Goal: Find specific page/section: Find specific page/section

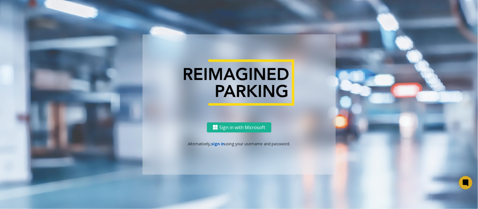
click at [213, 144] on link "sign in" at bounding box center [217, 143] width 13 height 5
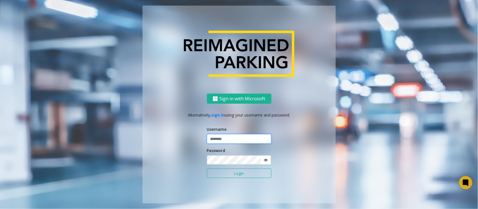
click at [222, 140] on input "text" at bounding box center [239, 139] width 64 height 10
type input "**********"
click at [226, 170] on button "Login" at bounding box center [239, 174] width 64 height 10
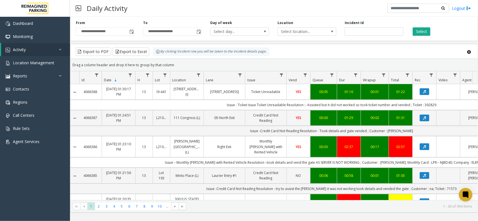
click at [424, 31] on button "Select" at bounding box center [421, 31] width 18 height 8
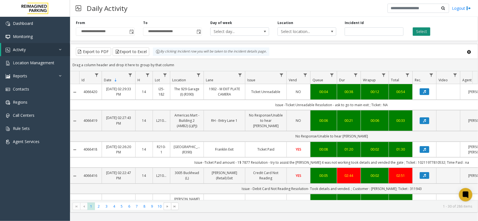
click at [424, 32] on button "Select" at bounding box center [421, 31] width 18 height 8
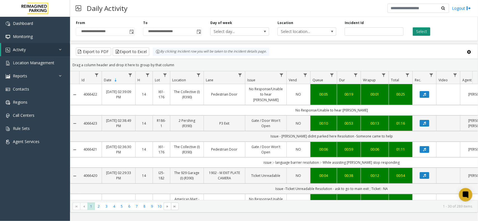
click at [428, 29] on button "Select" at bounding box center [421, 31] width 18 height 8
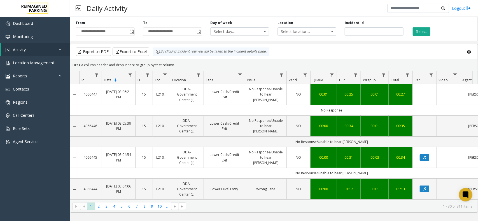
click at [431, 32] on div "Select" at bounding box center [440, 27] width 67 height 15
click at [428, 32] on button "Select" at bounding box center [421, 31] width 18 height 8
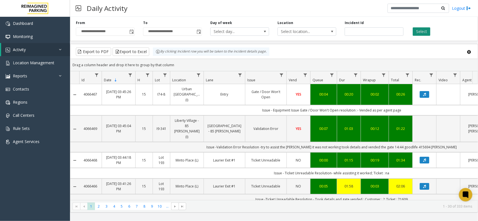
click at [427, 30] on button "Select" at bounding box center [421, 31] width 18 height 8
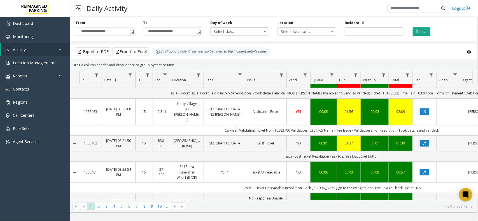
scroll to position [175, 0]
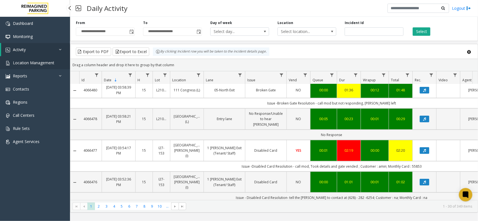
click at [44, 64] on span "Location Management" at bounding box center [33, 62] width 41 height 5
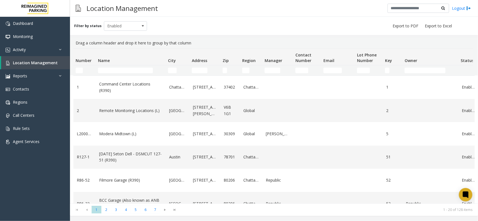
click at [132, 74] on td "Name Filter" at bounding box center [131, 70] width 70 height 10
click at [132, 68] on input "Name Filter" at bounding box center [125, 71] width 55 height 6
click at [116, 69] on input "Name Filter" at bounding box center [125, 71] width 55 height 6
click at [200, 25] on div "Filter by status Enabled" at bounding box center [274, 26] width 408 height 18
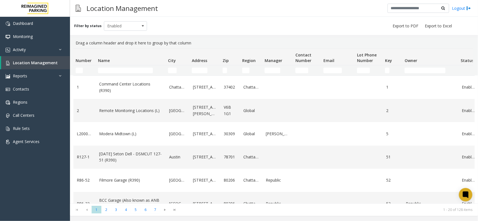
click at [226, 27] on div "Filter by status Enabled" at bounding box center [274, 26] width 408 height 18
click at [132, 68] on input "Name Filter" at bounding box center [125, 71] width 55 height 6
click at [133, 69] on input "Name Filter" at bounding box center [125, 71] width 55 height 6
click at [170, 68] on input "City Filter" at bounding box center [172, 71] width 9 height 6
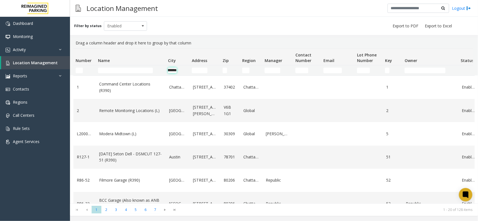
type input "*********"
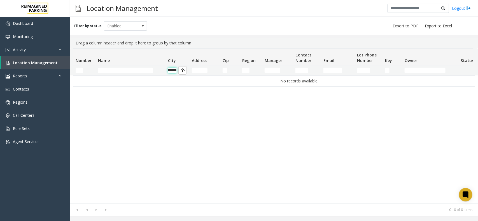
click at [172, 71] on input "*********" at bounding box center [172, 71] width 9 height 6
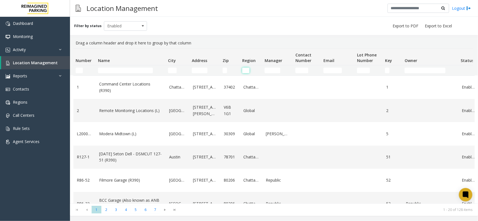
click at [244, 70] on input "Region Filter" at bounding box center [245, 71] width 7 height 6
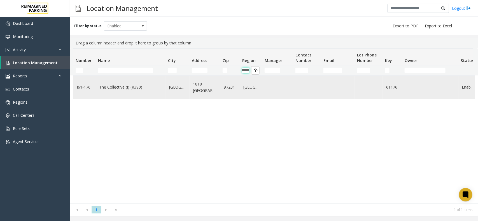
type input "********"
click at [135, 87] on link "The Collective (I) (R390)" at bounding box center [130, 87] width 63 height 6
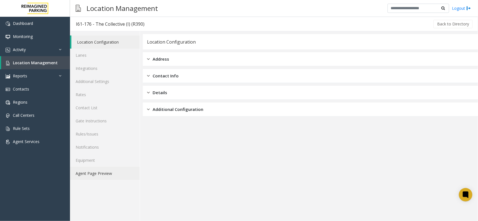
click at [103, 178] on link "Agent Page Preview" at bounding box center [105, 173] width 70 height 13
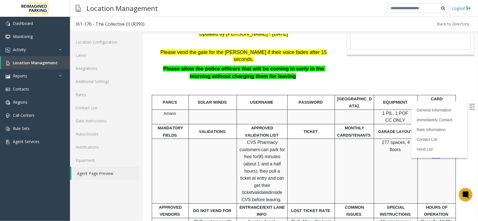
scroll to position [70, 0]
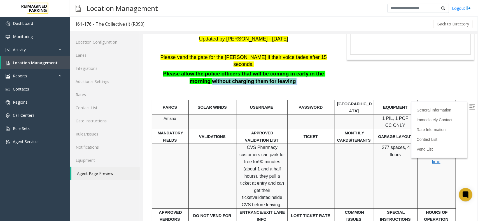
drag, startPoint x: 202, startPoint y: 91, endPoint x: 289, endPoint y: 93, distance: 86.8
click at [289, 85] on p "Please allow the police officers that will be coming in early in the morning wi…" at bounding box center [243, 77] width 180 height 15
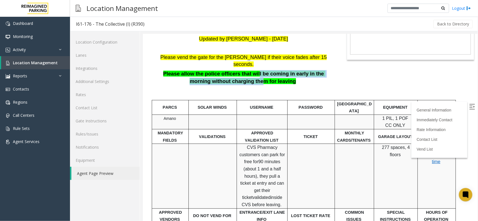
drag, startPoint x: 246, startPoint y: 82, endPoint x: 250, endPoint y: 93, distance: 11.4
click at [250, 84] on span "Please allow the police officers that will be coming in early in the morning wi…" at bounding box center [244, 77] width 162 height 13
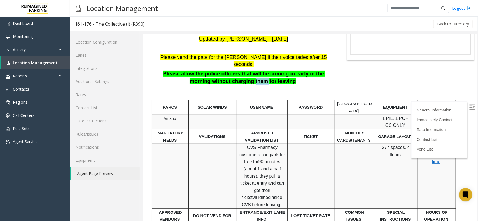
click at [250, 84] on span "Please allow the police officers that will be coming in early in the morning wi…" at bounding box center [244, 77] width 162 height 13
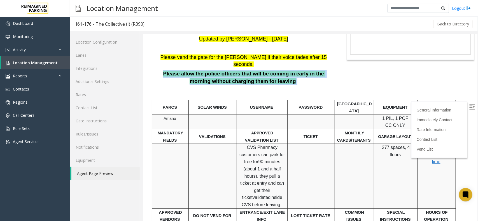
click at [250, 84] on span "Please allow the police officers that will be coming in early in the morning wi…" at bounding box center [244, 77] width 162 height 13
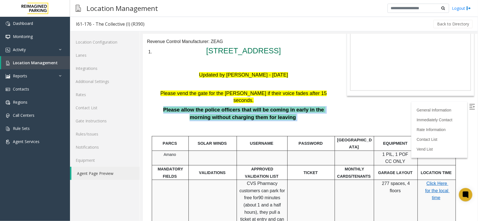
scroll to position [0, 0]
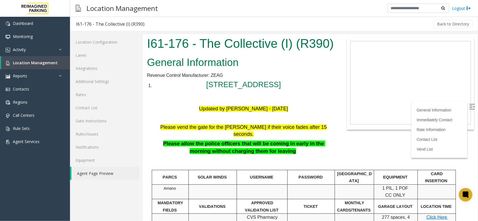
click at [238, 111] on font "Updated by Sunil Dhyani - 28th Aug 2025" at bounding box center [243, 109] width 89 height 6
click at [250, 111] on font "Updated by Sunil Dhyani - 28th Aug 2025" at bounding box center [243, 109] width 89 height 6
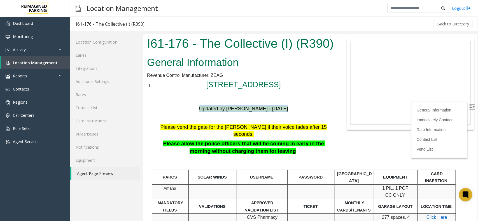
click at [250, 111] on font "Updated by Sunil Dhyani - 28th Aug 2025" at bounding box center [243, 109] width 89 height 6
click at [7, 65] on img at bounding box center [8, 63] width 4 height 4
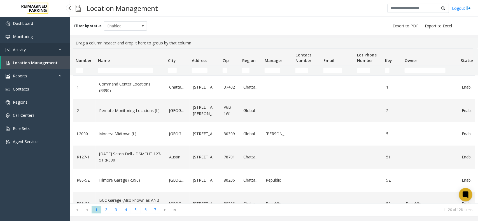
click at [60, 52] on link "Activity" at bounding box center [35, 49] width 70 height 13
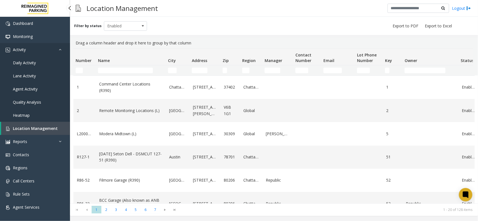
click at [58, 53] on link "Activity" at bounding box center [35, 49] width 70 height 13
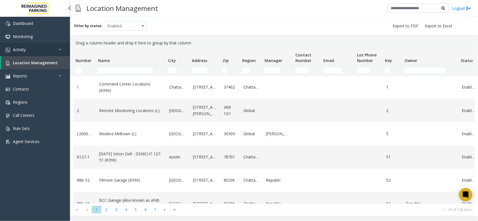
click at [58, 53] on link "Activity" at bounding box center [35, 49] width 70 height 13
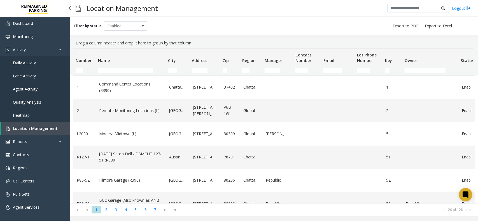
click at [39, 66] on link "Daily Activity" at bounding box center [35, 62] width 70 height 13
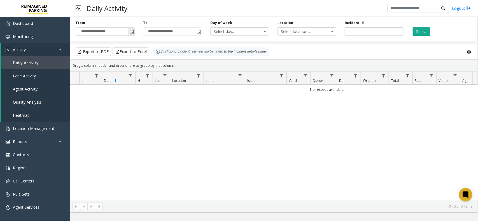
click at [129, 34] on span "Toggle popup" at bounding box center [131, 31] width 6 height 9
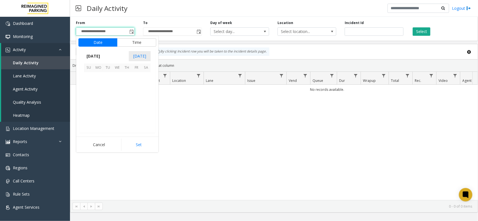
scroll to position [100313, 0]
click at [133, 114] on span "29" at bounding box center [137, 116] width 10 height 10
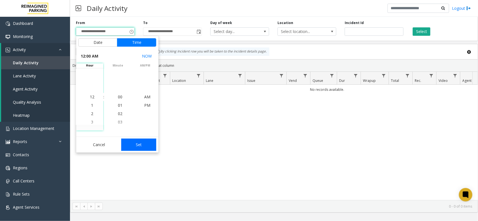
click at [140, 146] on button "Set" at bounding box center [138, 145] width 35 height 12
type input "**********"
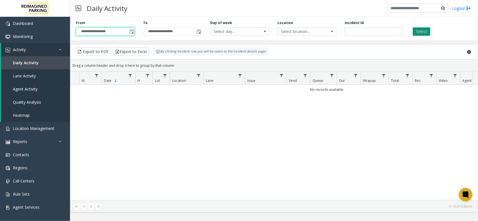
click at [424, 30] on button "Select" at bounding box center [421, 31] width 18 height 8
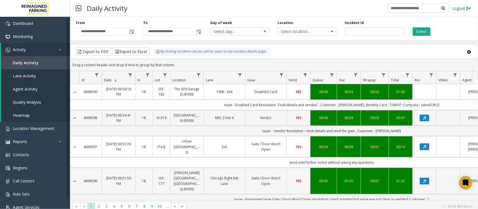
drag, startPoint x: 0, startPoint y: 0, endPoint x: 316, endPoint y: 13, distance: 315.9
click at [316, 13] on div "Daily Activity Logout" at bounding box center [274, 8] width 408 height 17
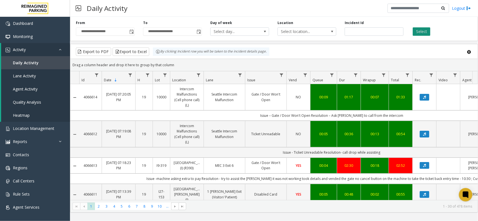
click at [427, 31] on button "Select" at bounding box center [421, 31] width 18 height 8
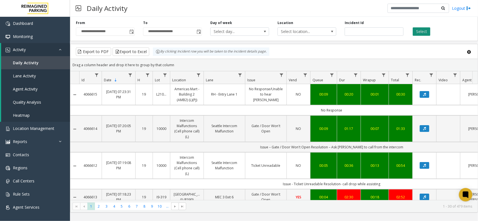
click at [417, 30] on button "Select" at bounding box center [421, 31] width 18 height 8
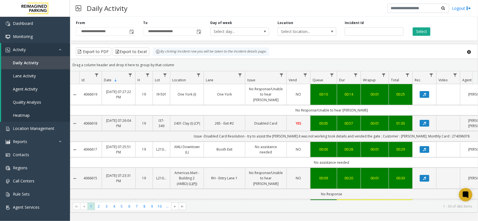
click at [411, 30] on app-root "**********" at bounding box center [239, 110] width 478 height 221
